Goal: Information Seeking & Learning: Learn about a topic

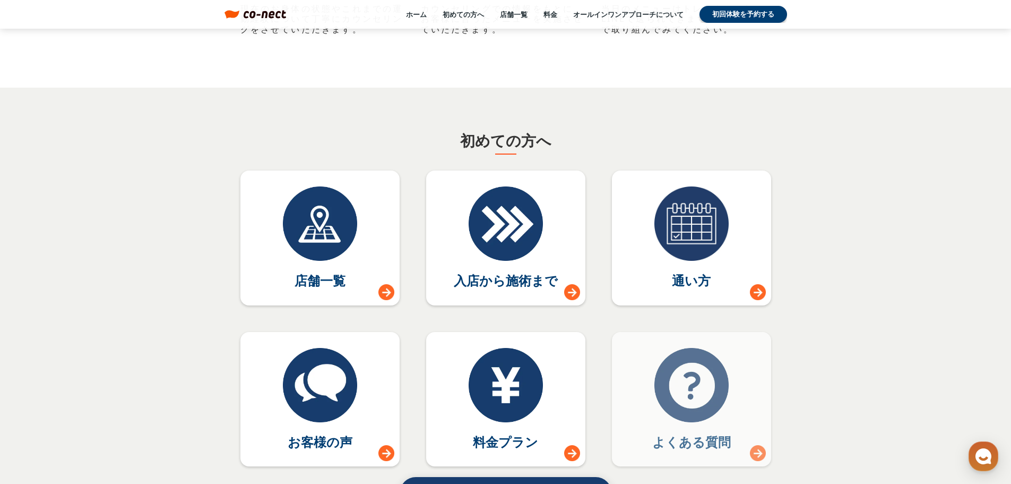
scroll to position [4831, 0]
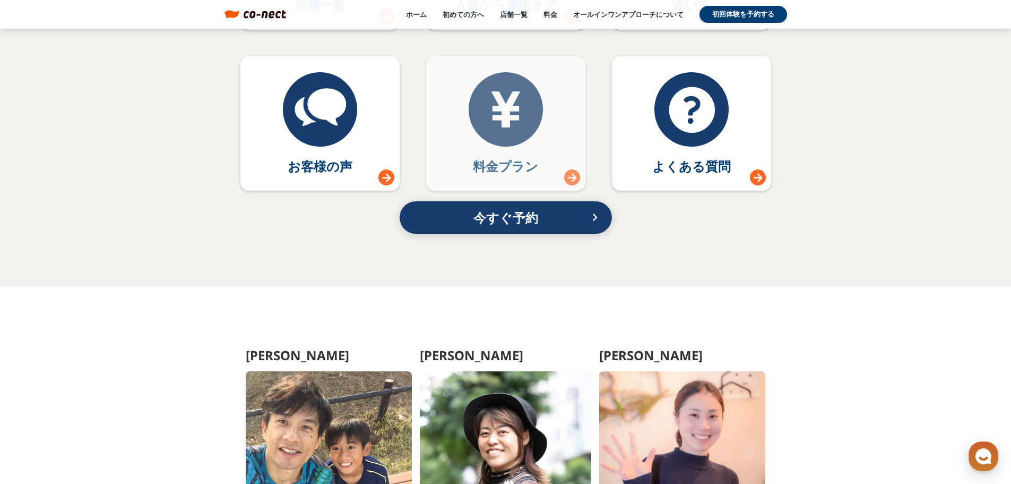
click at [583, 135] on link "料金プラン" at bounding box center [505, 123] width 159 height 135
